Goal: Transaction & Acquisition: Purchase product/service

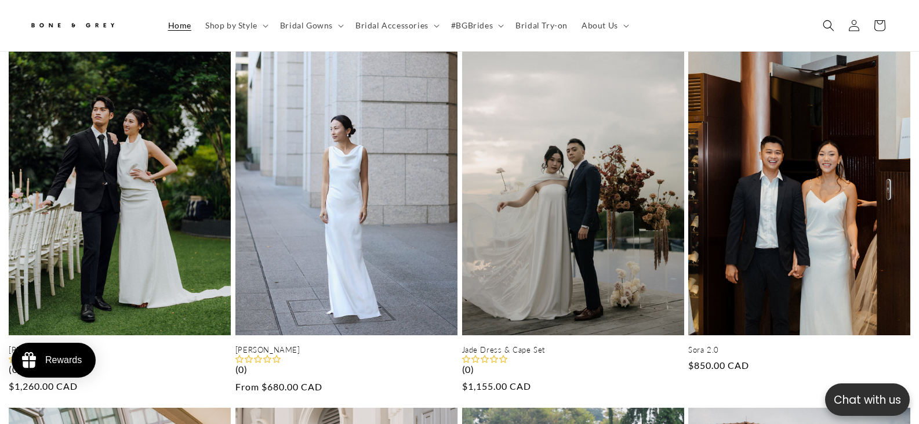
scroll to position [116, 0]
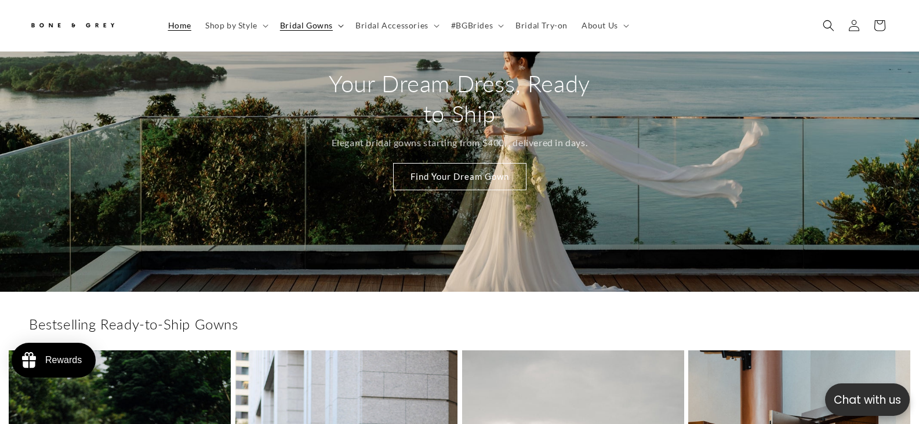
click at [318, 21] on span "Bridal Gowns" at bounding box center [306, 25] width 53 height 10
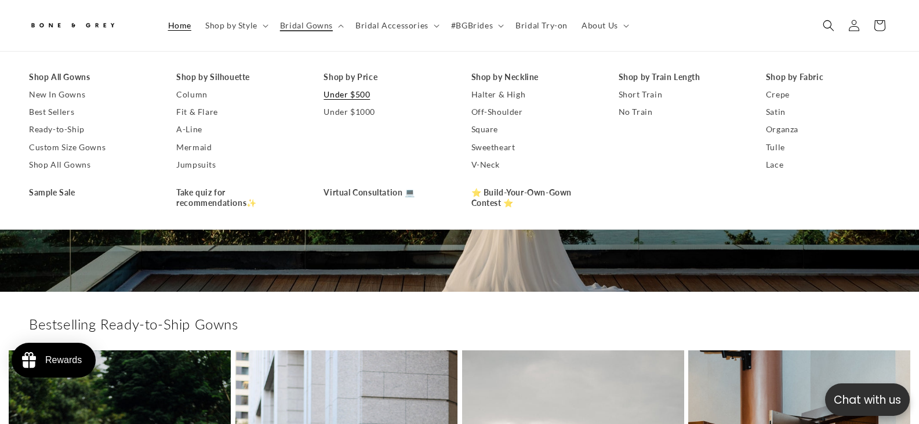
click at [350, 94] on link "Under $500" at bounding box center [385, 94] width 124 height 17
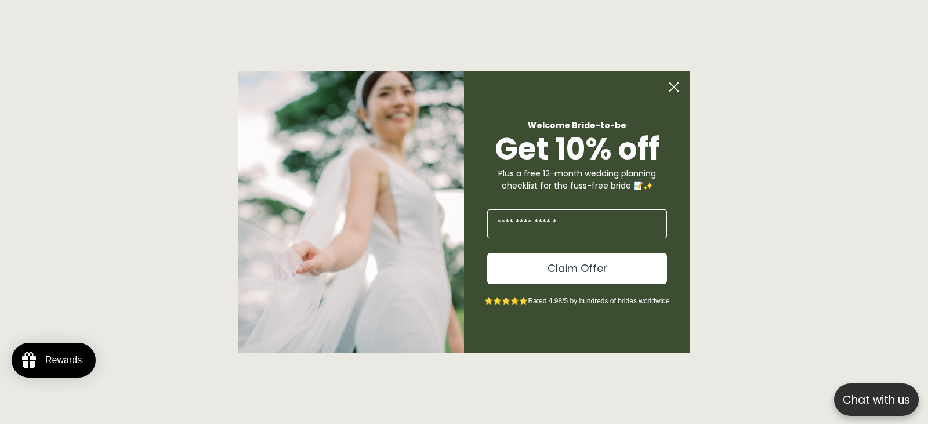
scroll to position [0, 638]
click at [674, 84] on circle "Close dialog" at bounding box center [674, 87] width 22 height 22
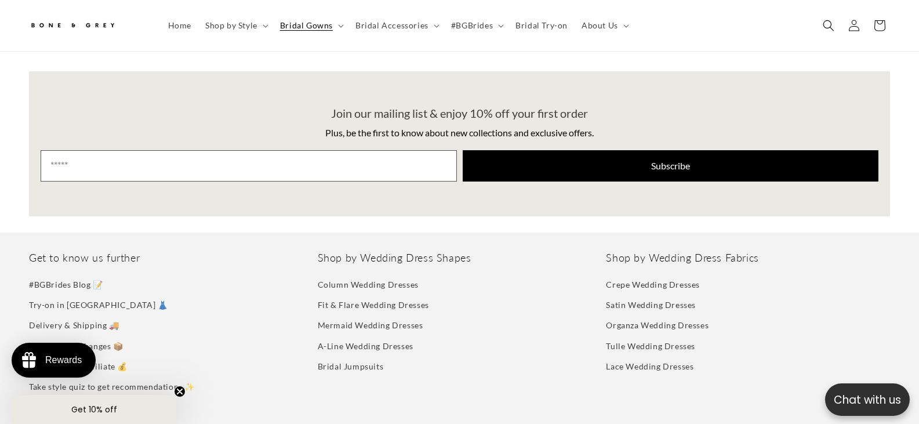
scroll to position [0, 631]
